Goal: Check status: Check status

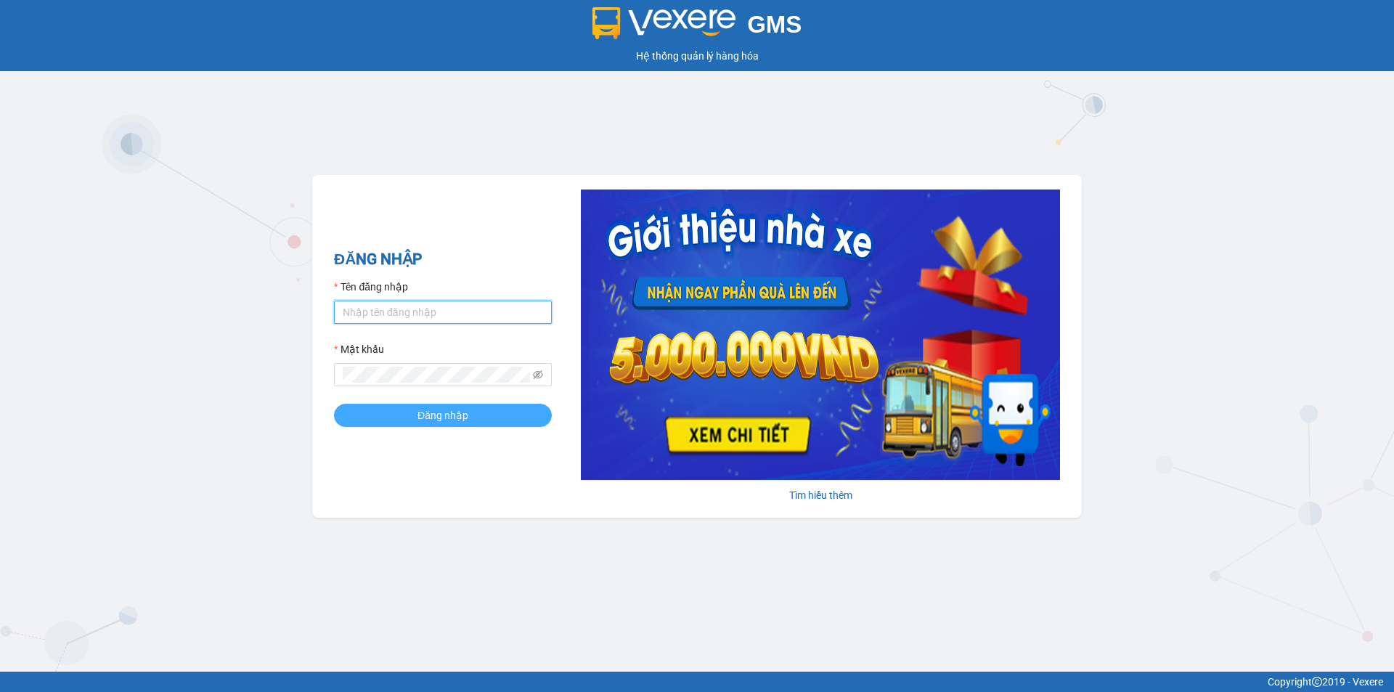
type input "muaalau.longhoan"
click at [402, 410] on button "Đăng nhập" at bounding box center [443, 415] width 218 height 23
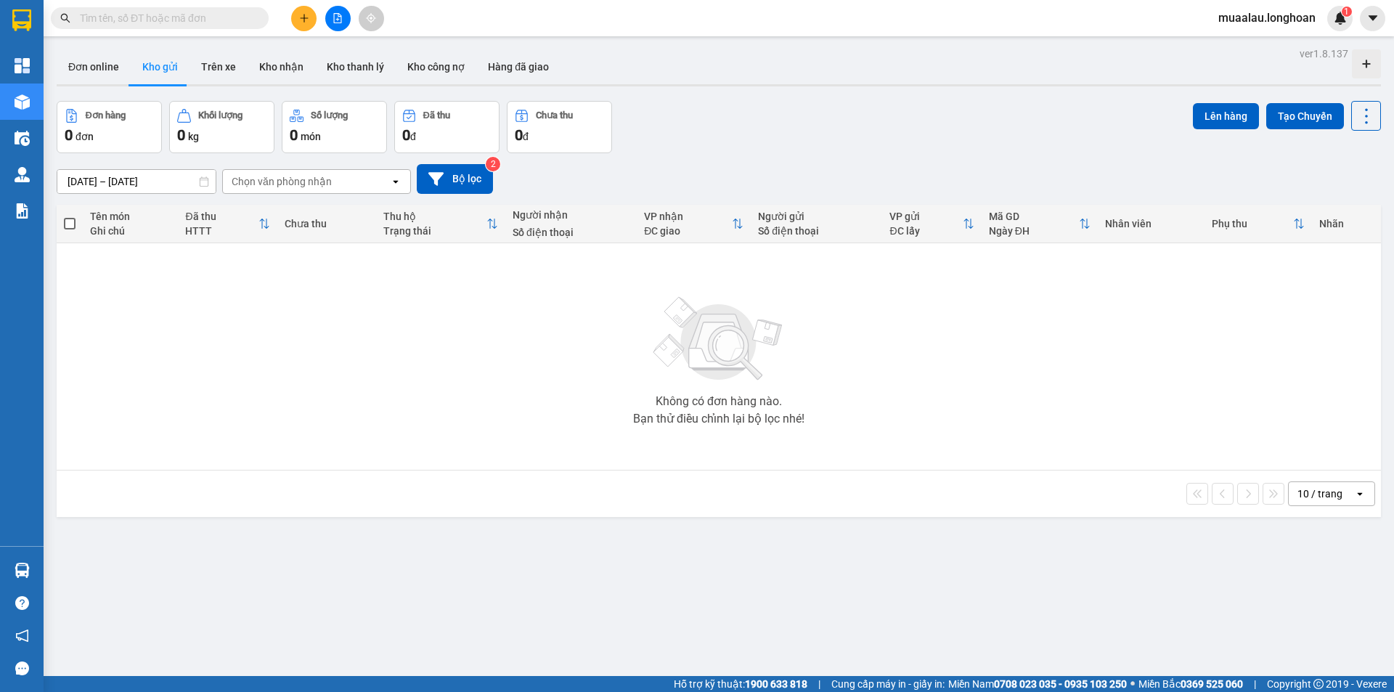
click at [115, 21] on input "text" at bounding box center [165, 18] width 171 height 16
paste input "KQ123107250022"
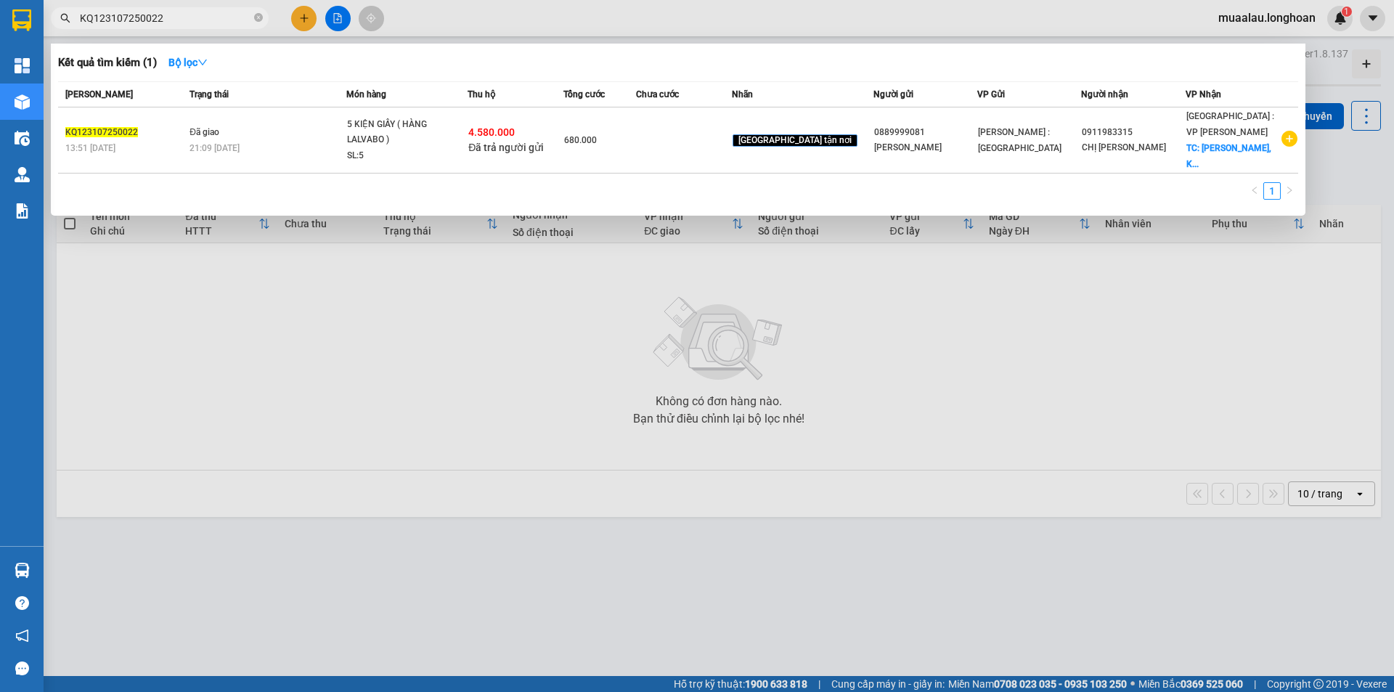
type input "KQ123107250022"
click at [163, 428] on div at bounding box center [697, 346] width 1394 height 692
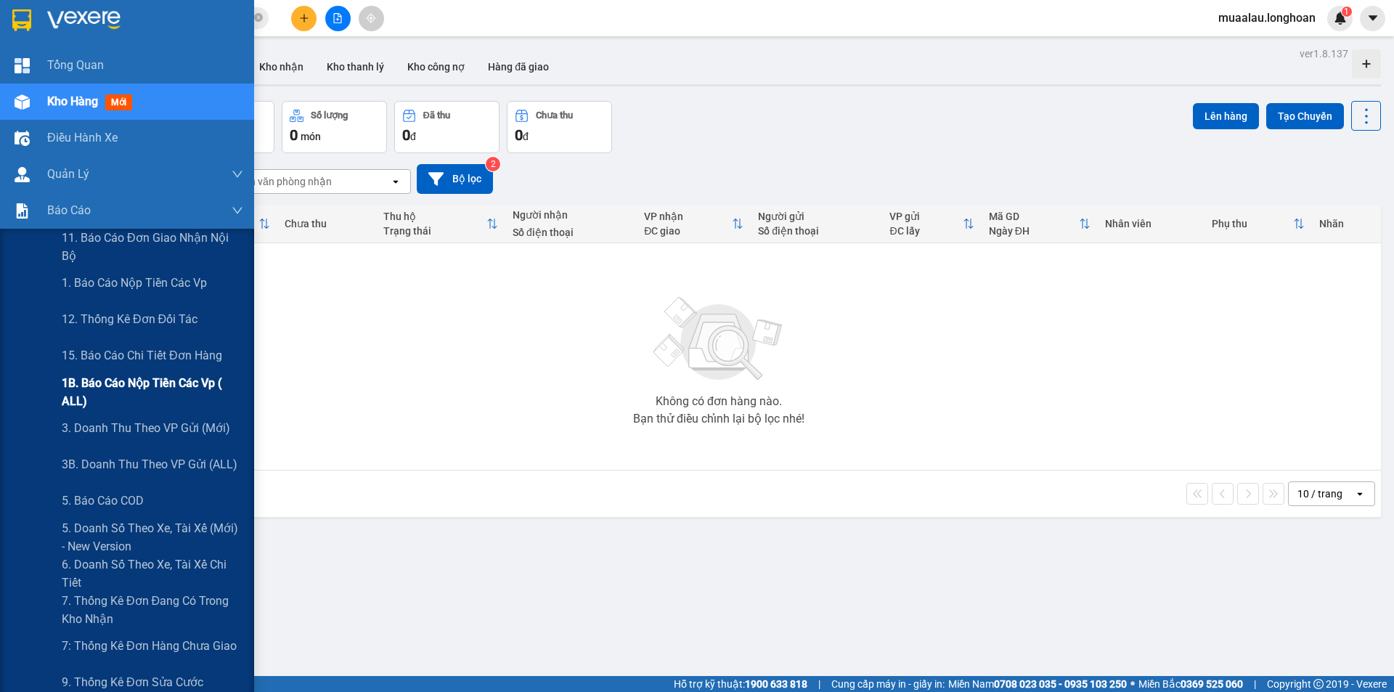
click at [140, 392] on span "1B. Báo cáo nộp tiền các vp ( ALL)" at bounding box center [153, 392] width 182 height 36
